Goal: Find specific page/section: Find specific page/section

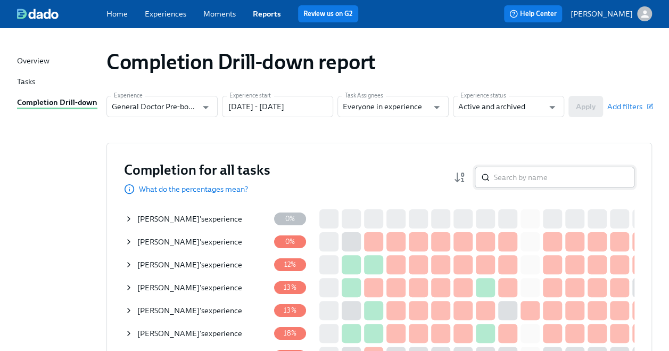
click at [505, 173] on input "search" at bounding box center [564, 177] width 141 height 21
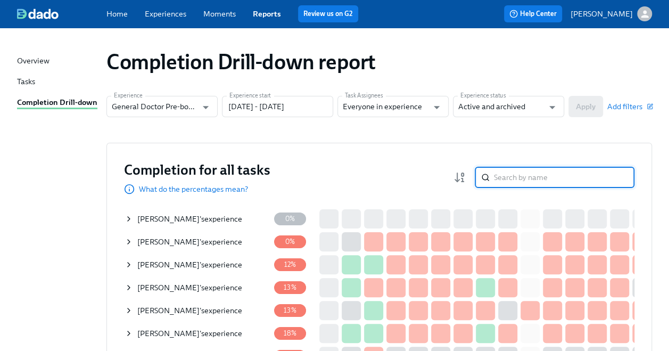
click at [505, 170] on input "search" at bounding box center [564, 177] width 141 height 21
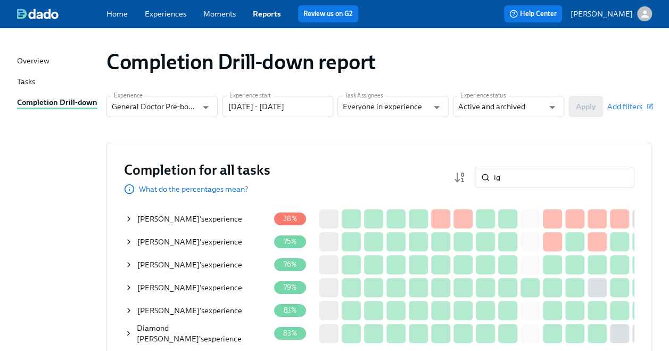
click at [133, 263] on icon at bounding box center [129, 264] width 9 height 9
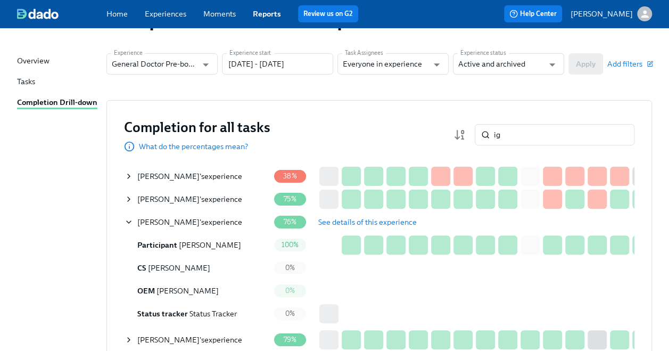
drag, startPoint x: 238, startPoint y: 245, endPoint x: 180, endPoint y: 245, distance: 58.0
click at [180, 245] on div "Participant [PERSON_NAME]" at bounding box center [197, 244] width 145 height 21
copy span "[PERSON_NAME]"
click at [127, 223] on icon at bounding box center [129, 222] width 9 height 9
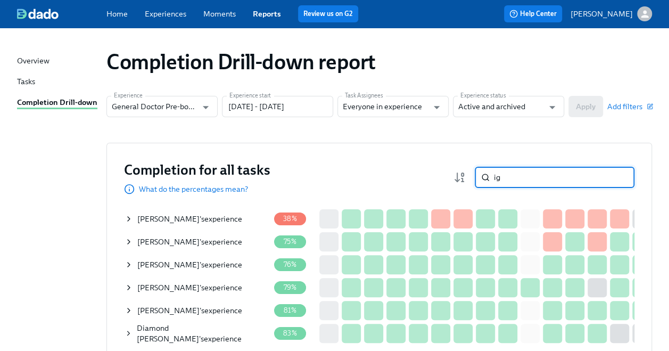
drag, startPoint x: 514, startPoint y: 180, endPoint x: 456, endPoint y: 179, distance: 58.6
click at [456, 179] on div "Completion for all tasks What do the percentages mean? ig ​" at bounding box center [379, 177] width 511 height 34
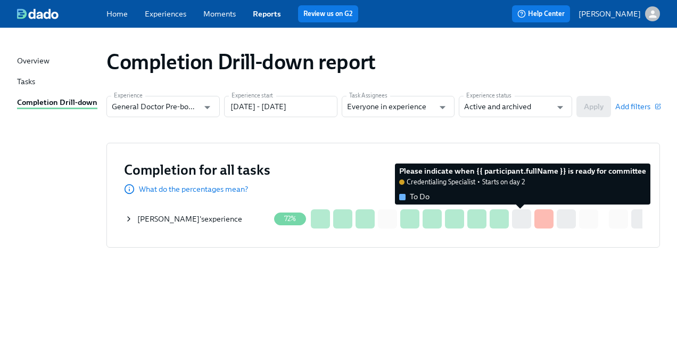
scroll to position [0, 144]
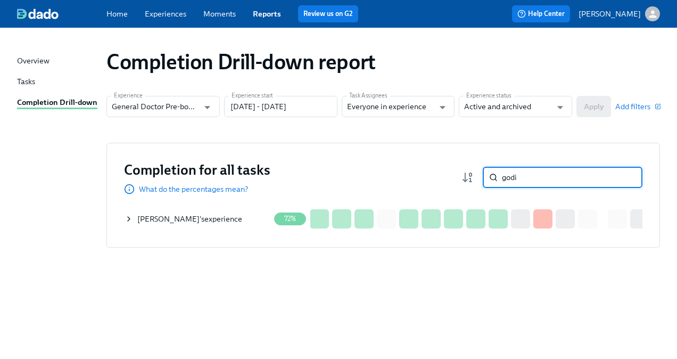
type input "godi"
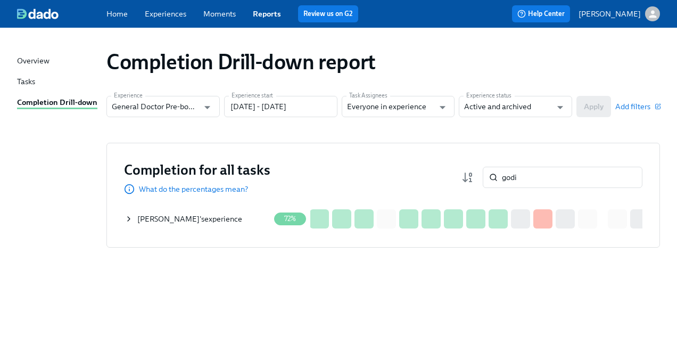
click at [127, 219] on icon at bounding box center [129, 219] width 9 height 9
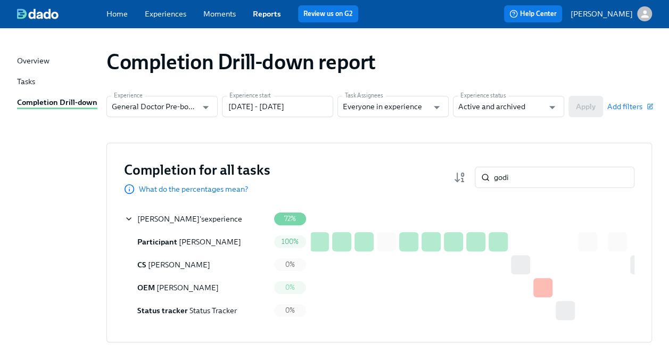
drag, startPoint x: 136, startPoint y: 216, endPoint x: 187, endPoint y: 216, distance: 51.1
click at [187, 216] on div "[PERSON_NAME] 's experience" at bounding box center [197, 218] width 145 height 21
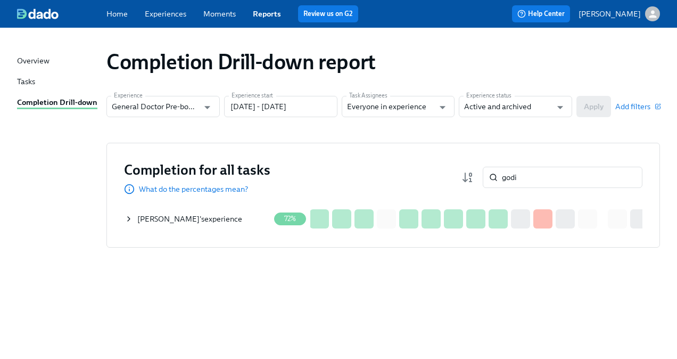
copy span "[PERSON_NAME]"
